Goal: Task Accomplishment & Management: Use online tool/utility

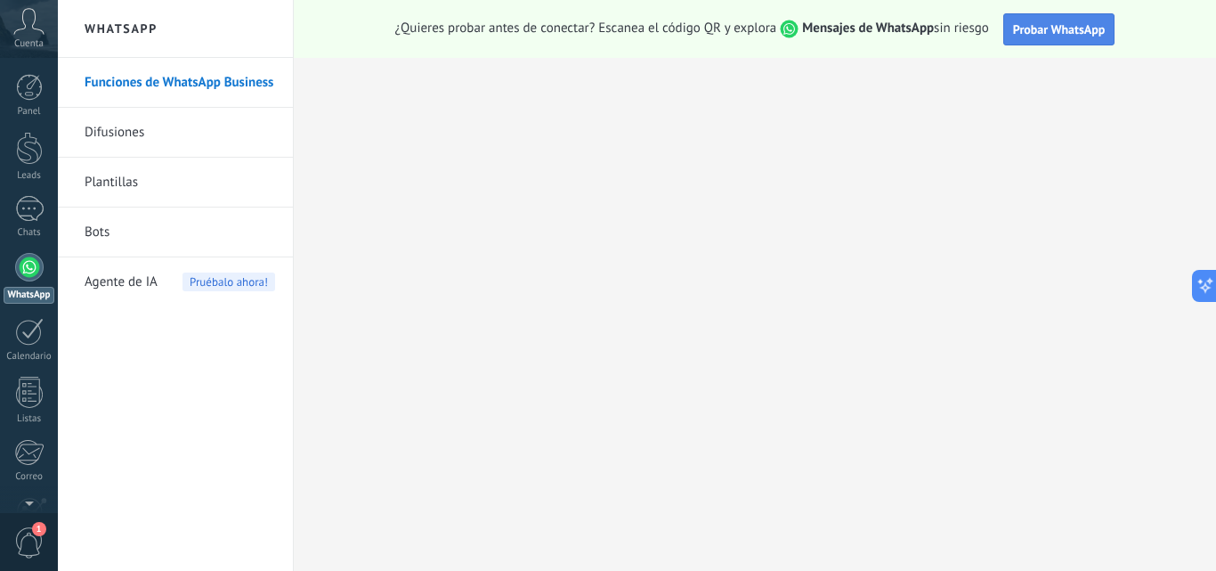
click at [1072, 30] on span "Probar WhatsApp" at bounding box center [1059, 29] width 93 height 16
click at [782, 28] on span "Mensajes de WhatsApp" at bounding box center [855, 28] width 158 height 17
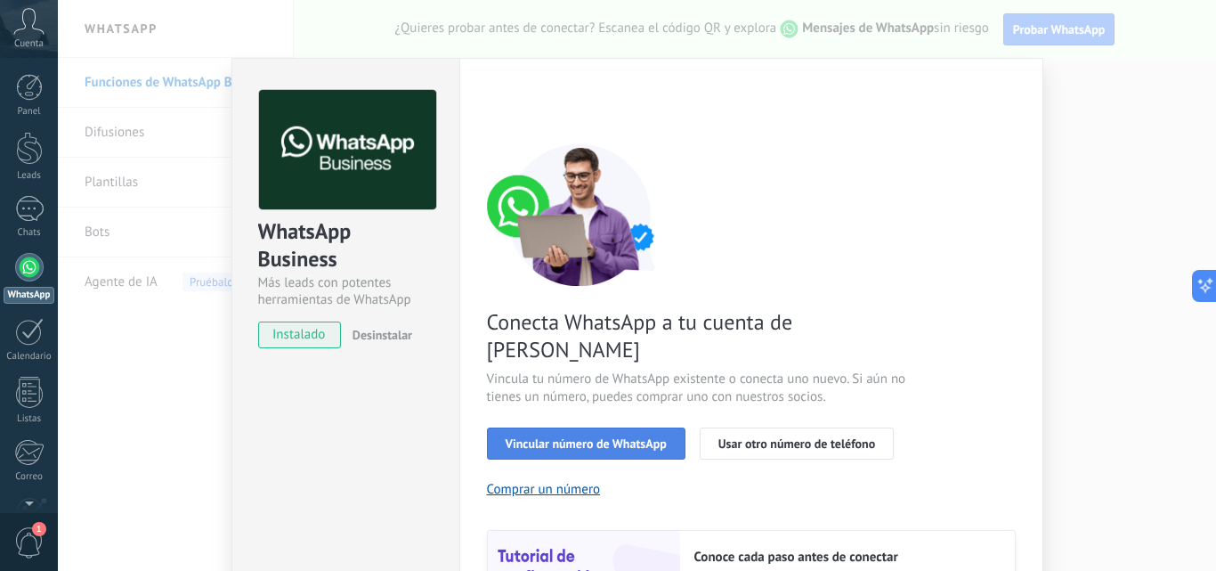
click at [612, 437] on span "Vincular número de WhatsApp" at bounding box center [586, 443] width 161 height 12
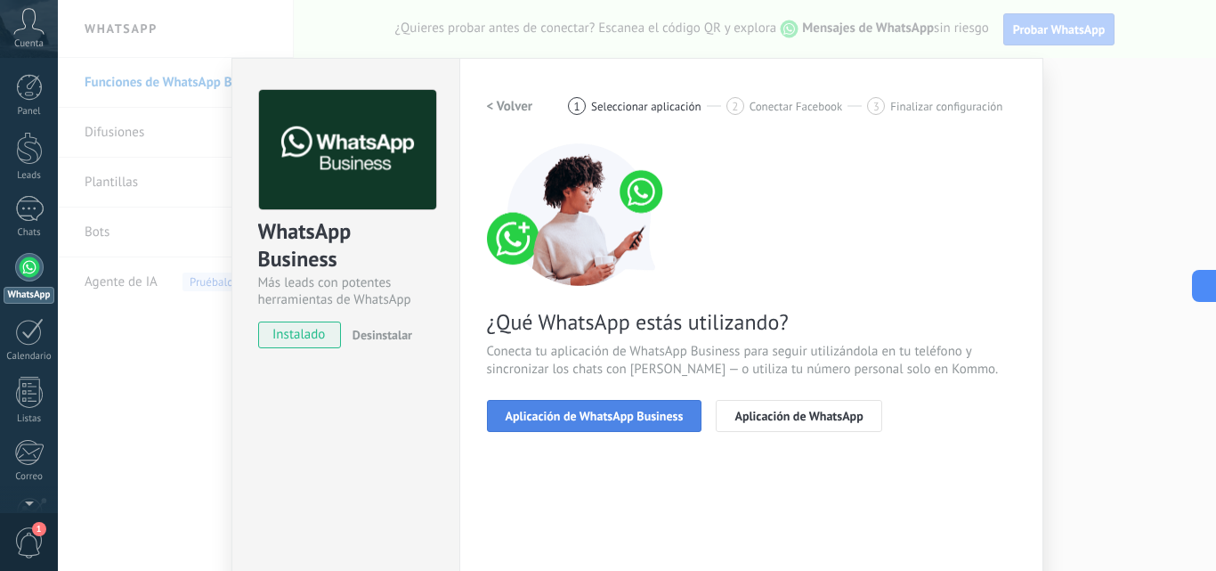
click at [616, 418] on span "Aplicación de WhatsApp Business" at bounding box center [595, 415] width 178 height 12
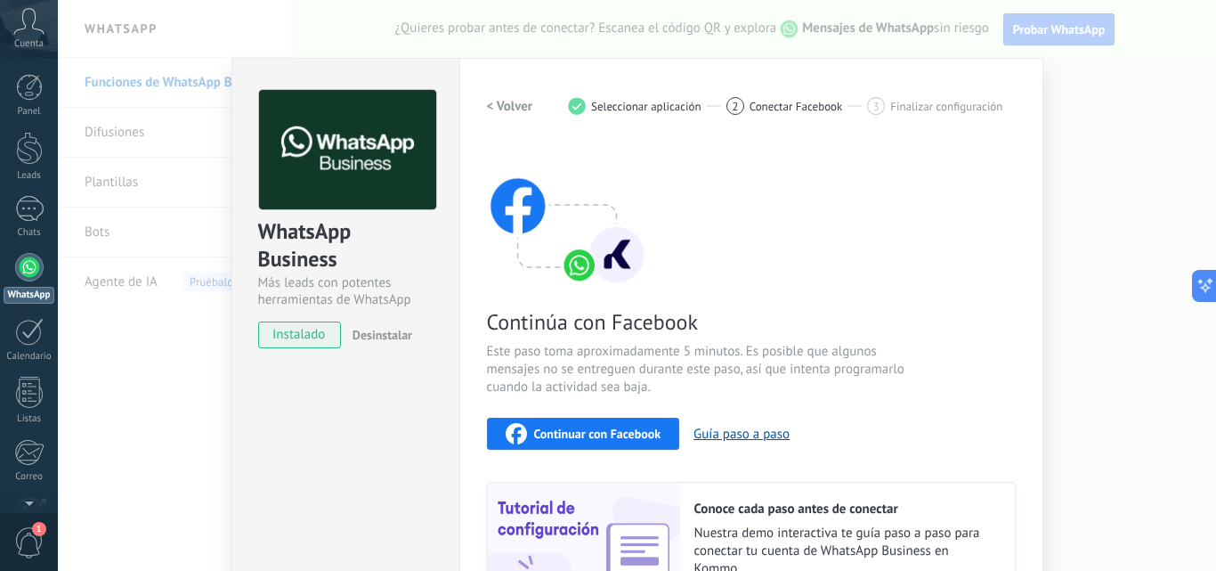
click at [487, 100] on h2 "< Volver" at bounding box center [510, 106] width 46 height 17
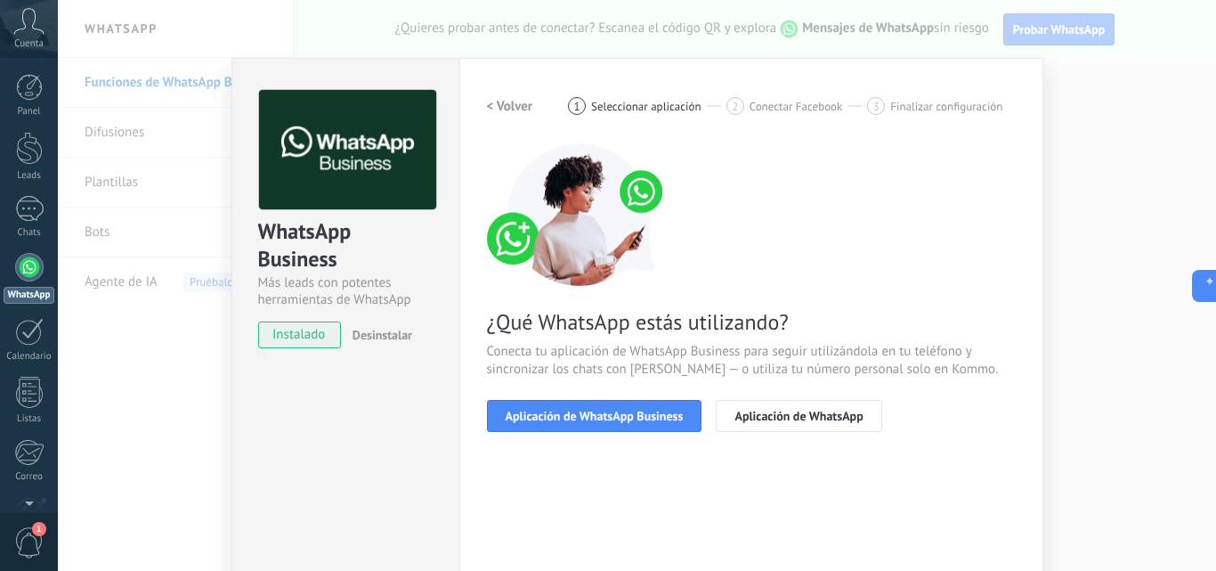
click at [487, 100] on h2 "< Volver" at bounding box center [510, 106] width 46 height 17
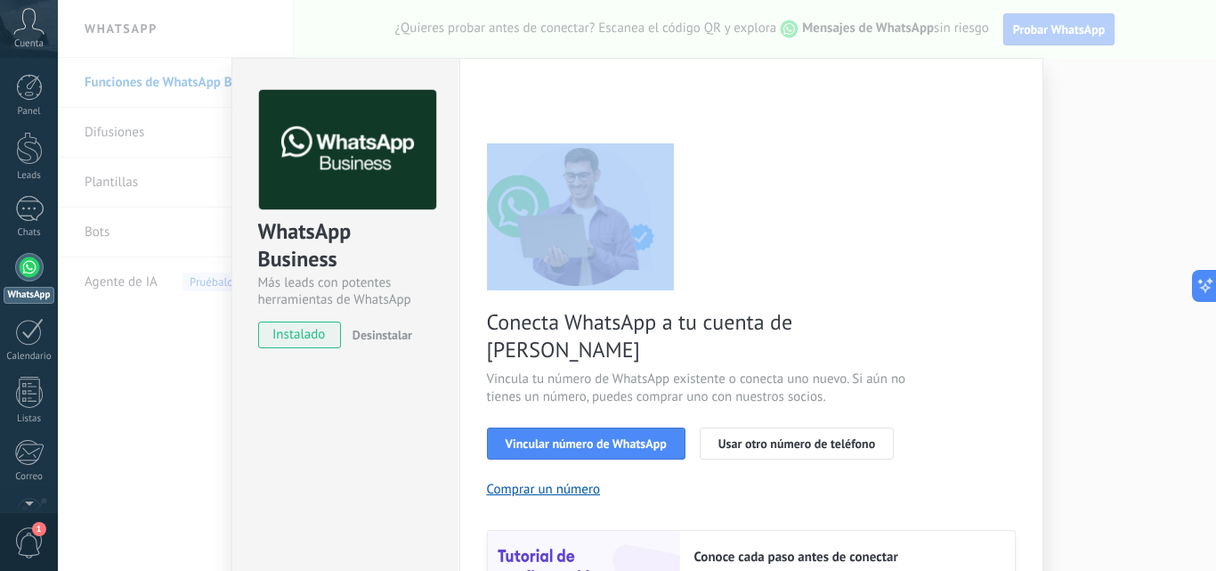
drag, startPoint x: 1206, startPoint y: 87, endPoint x: 1215, endPoint y: 146, distance: 59.4
click at [1215, 146] on div "WhatsApp Business Más leads con potentes herramientas de WhatsApp instalado Des…" at bounding box center [637, 285] width 1158 height 571
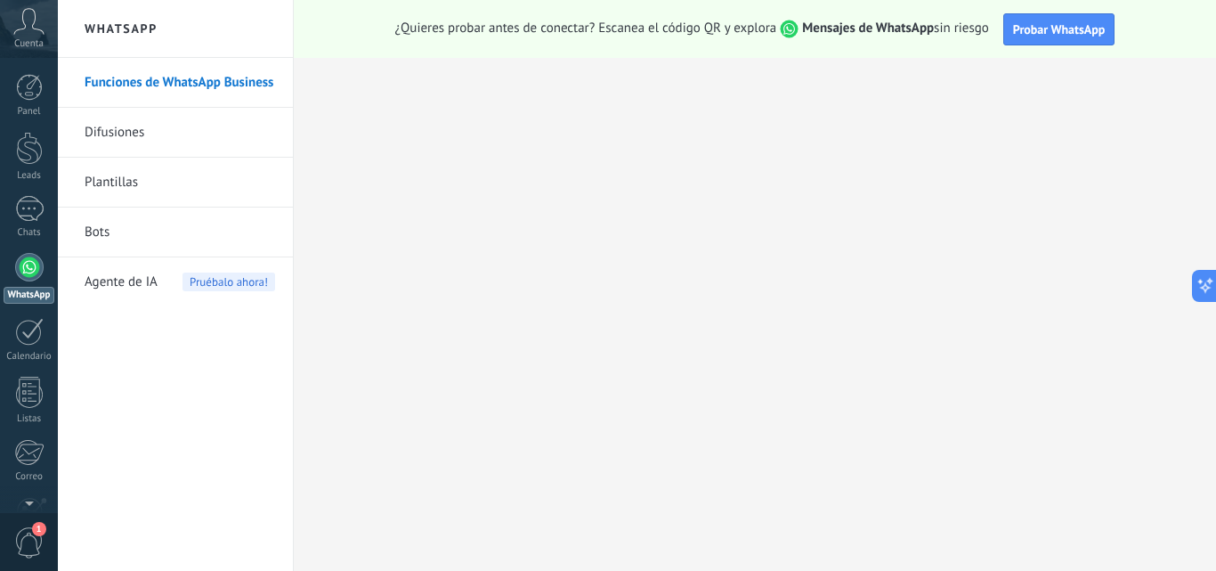
click at [831, 30] on strong "Mensajes de WhatsApp" at bounding box center [868, 28] width 132 height 17
click at [1048, 28] on span "Probar WhatsApp" at bounding box center [1059, 29] width 93 height 16
